Goal: Task Accomplishment & Management: Use online tool/utility

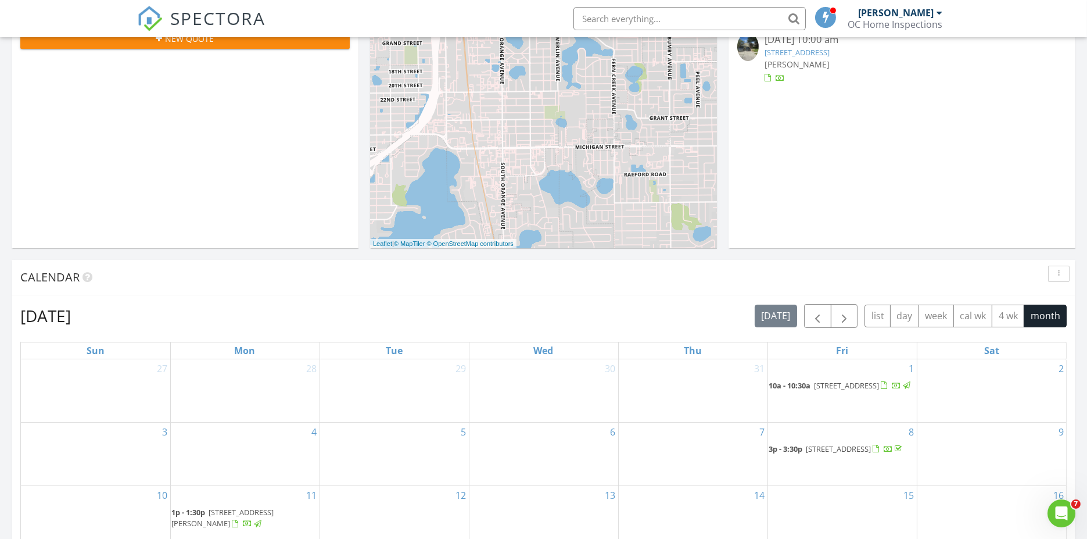
scroll to position [194, 0]
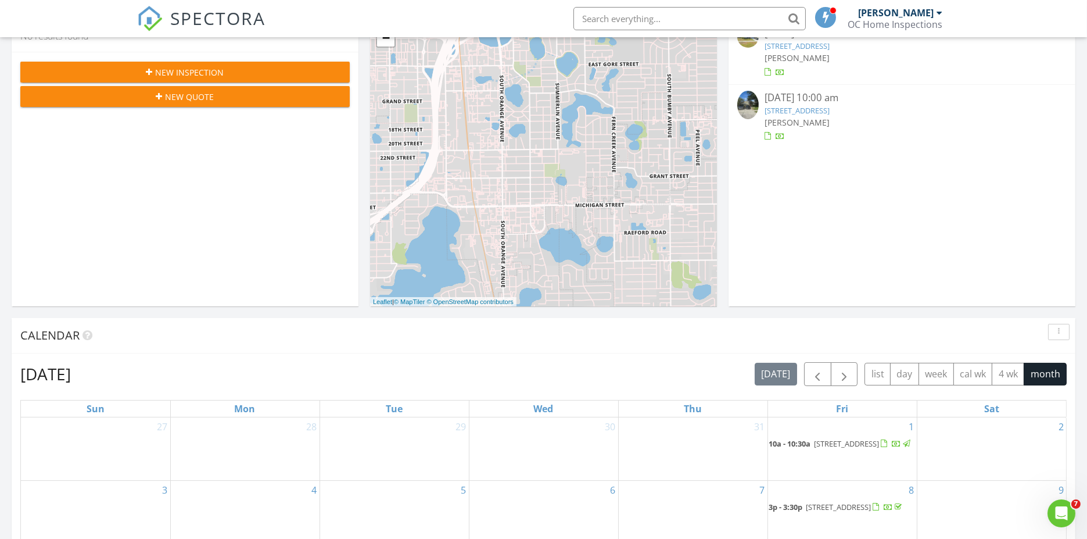
click at [810, 106] on link "10026 Hidden Dunes Ln, Orlando, FL 32832" at bounding box center [797, 110] width 65 height 10
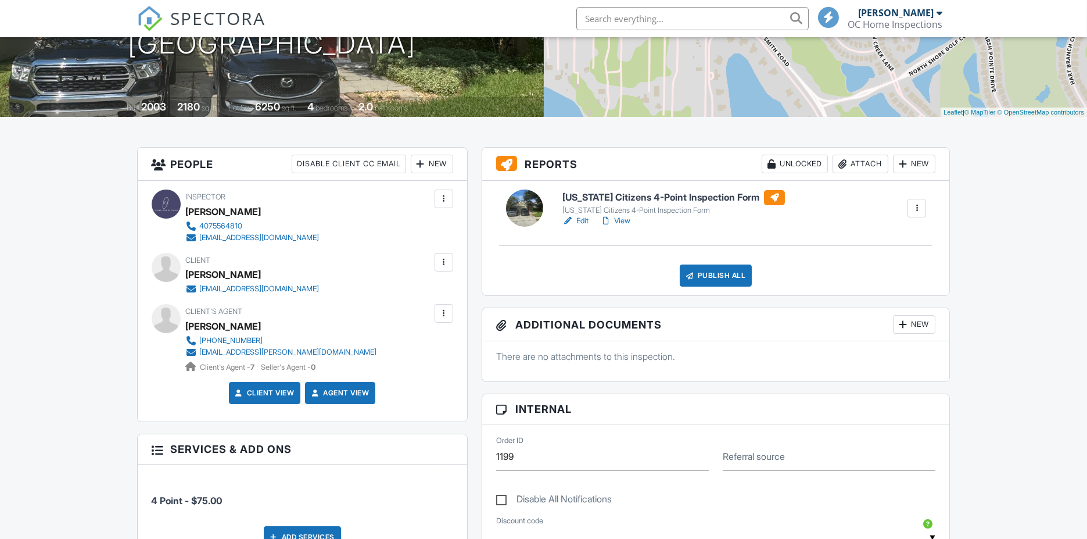
click at [614, 195] on h6 "Florida Citizens 4-Point Inspection Form" at bounding box center [674, 197] width 223 height 15
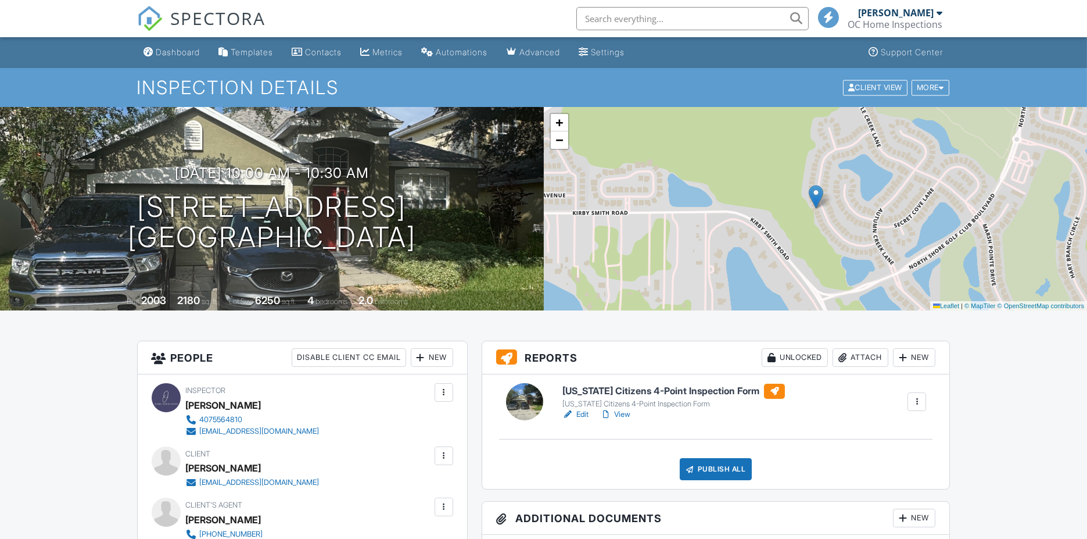
click at [714, 465] on div "Publish All" at bounding box center [716, 469] width 73 height 22
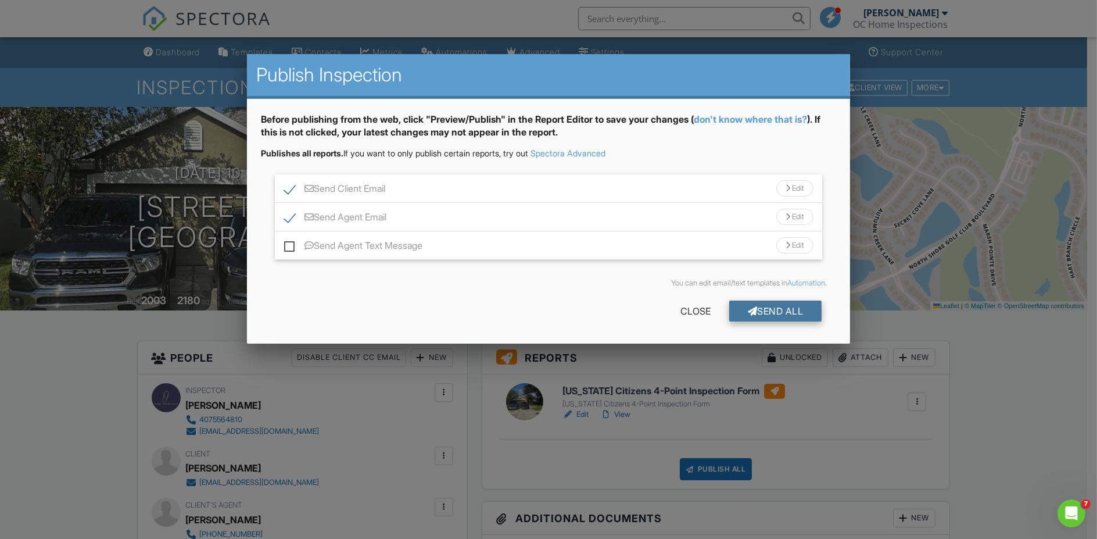
click at [771, 307] on div "Send All" at bounding box center [775, 310] width 93 height 21
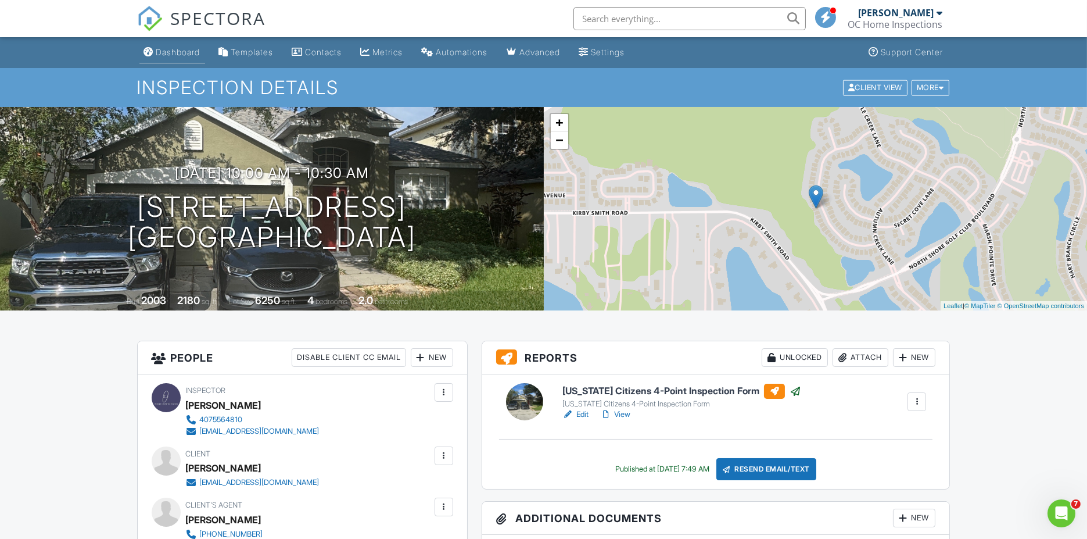
click at [183, 56] on div "Dashboard" at bounding box center [178, 52] width 44 height 10
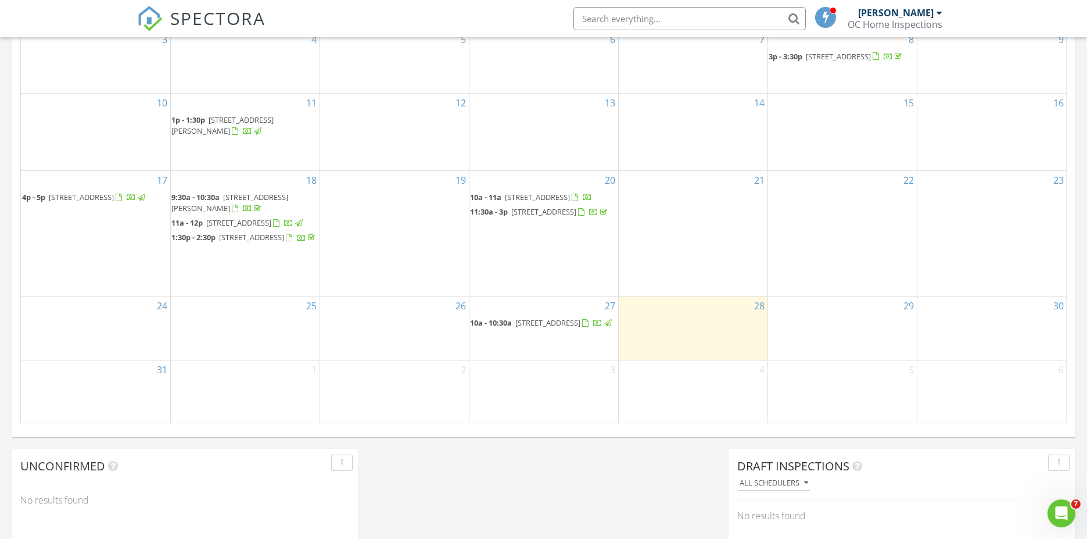
scroll to position [646, 0]
click at [561, 190] on span "[STREET_ADDRESS]" at bounding box center [538, 195] width 65 height 10
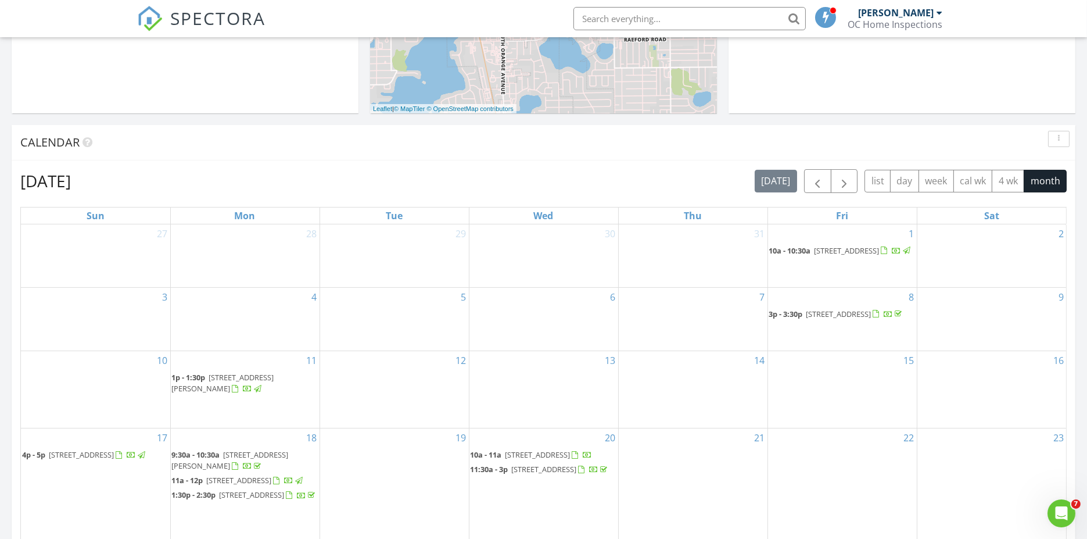
scroll to position [516, 0]
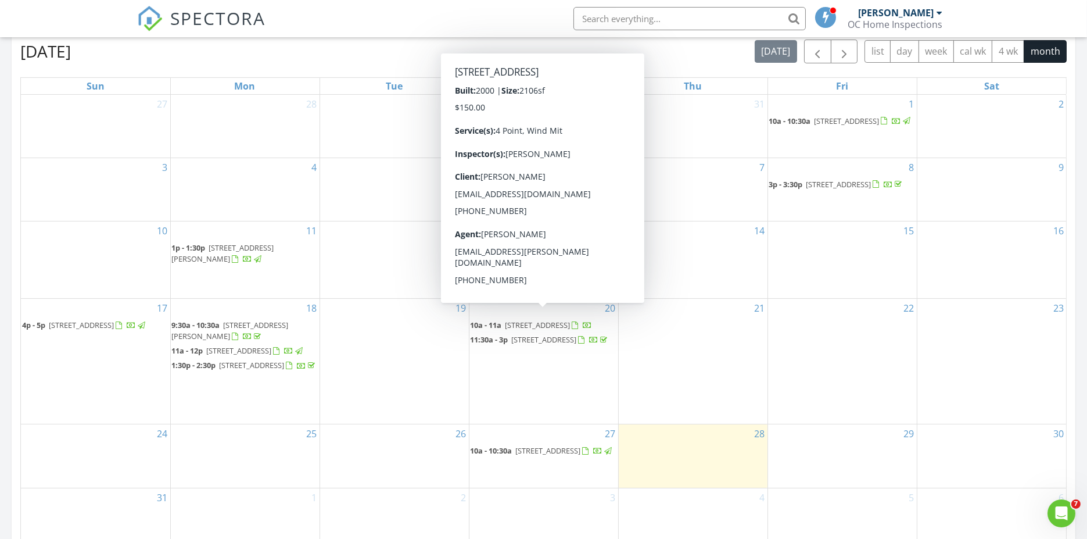
click at [529, 320] on span "2600 Gold Dust Cir, Kissimmee 34744" at bounding box center [538, 325] width 65 height 10
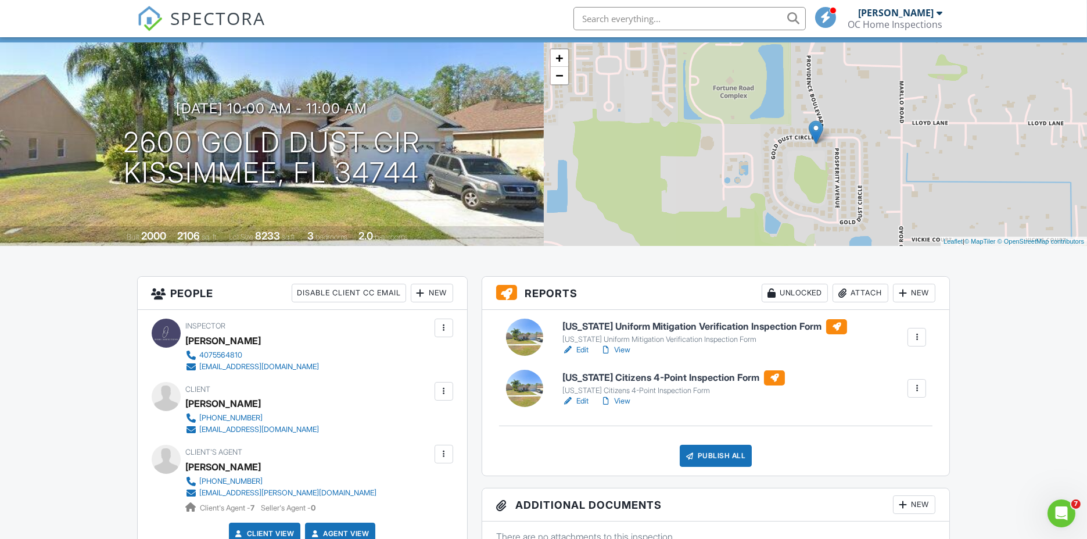
click at [633, 327] on h6 "[US_STATE] Uniform Mitigation Verification Inspection Form" at bounding box center [705, 326] width 285 height 15
click at [672, 375] on h6 "[US_STATE] Citizens 4-Point Inspection Form" at bounding box center [674, 377] width 223 height 15
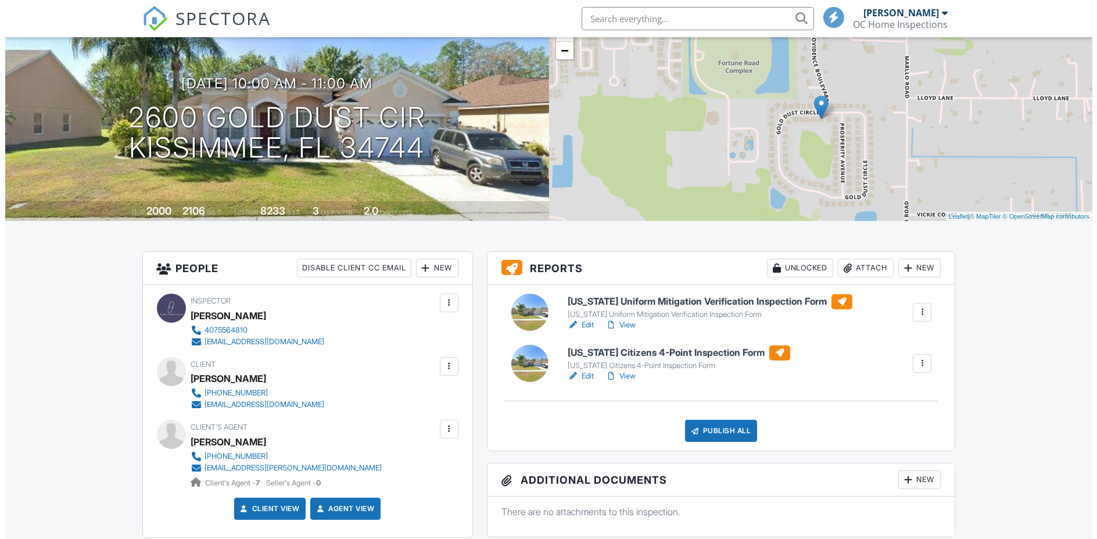
scroll to position [129, 0]
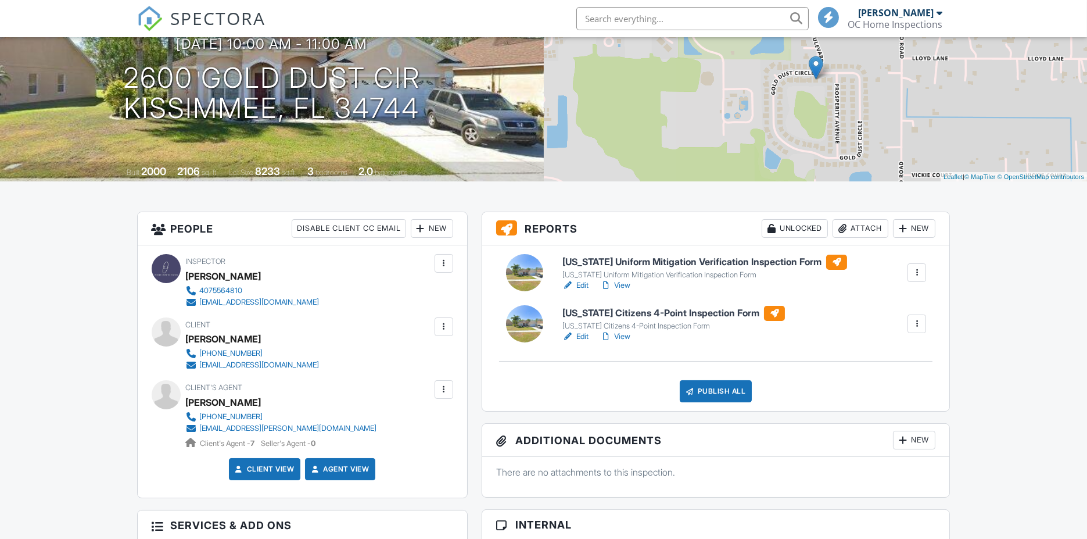
click at [718, 390] on div "Publish All" at bounding box center [716, 391] width 73 height 22
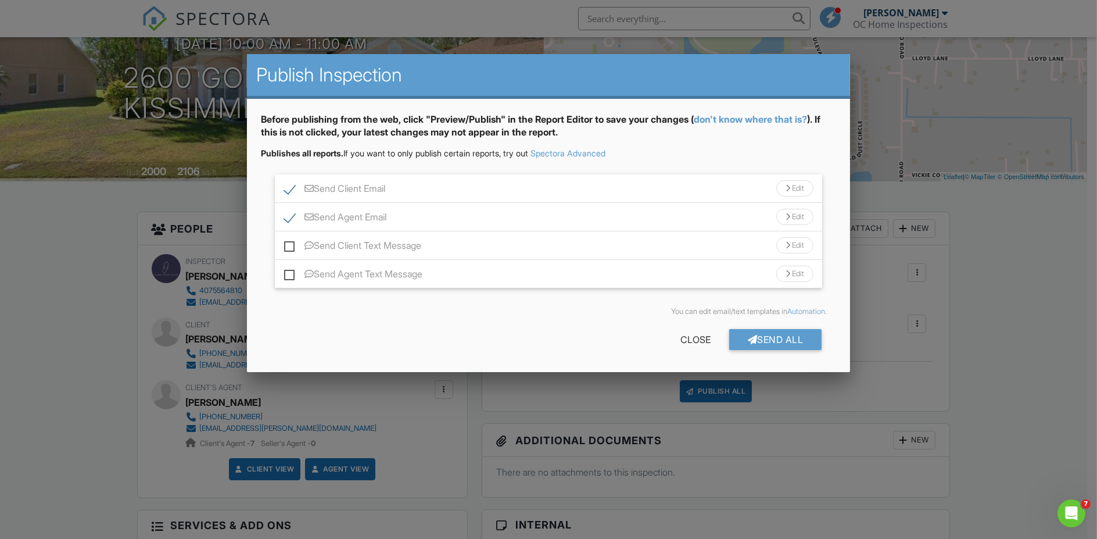
scroll to position [0, 0]
click at [756, 335] on div "Send All" at bounding box center [775, 339] width 93 height 21
